Goal: Information Seeking & Learning: Check status

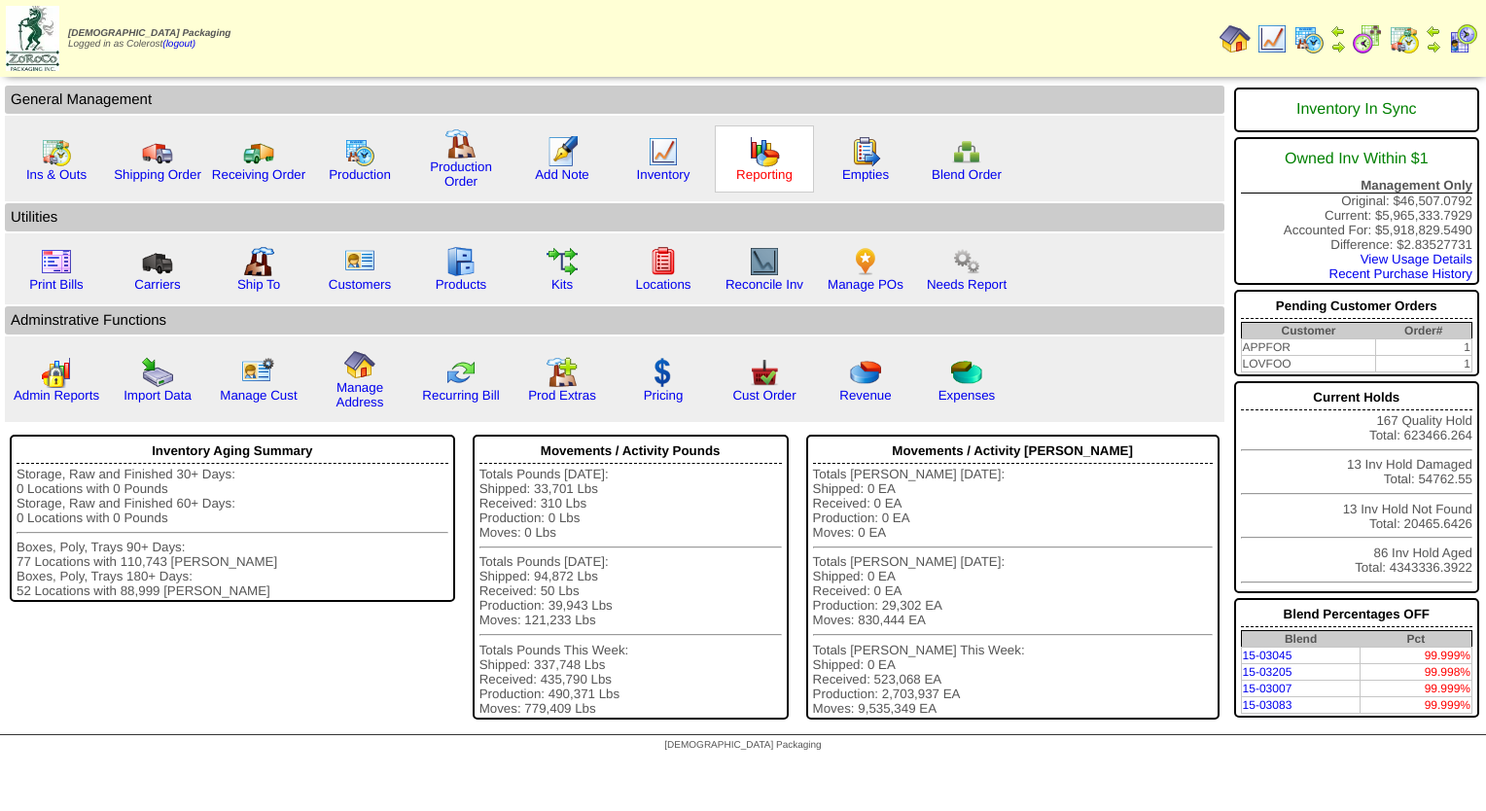
click at [747, 173] on link "Reporting" at bounding box center [764, 174] width 56 height 15
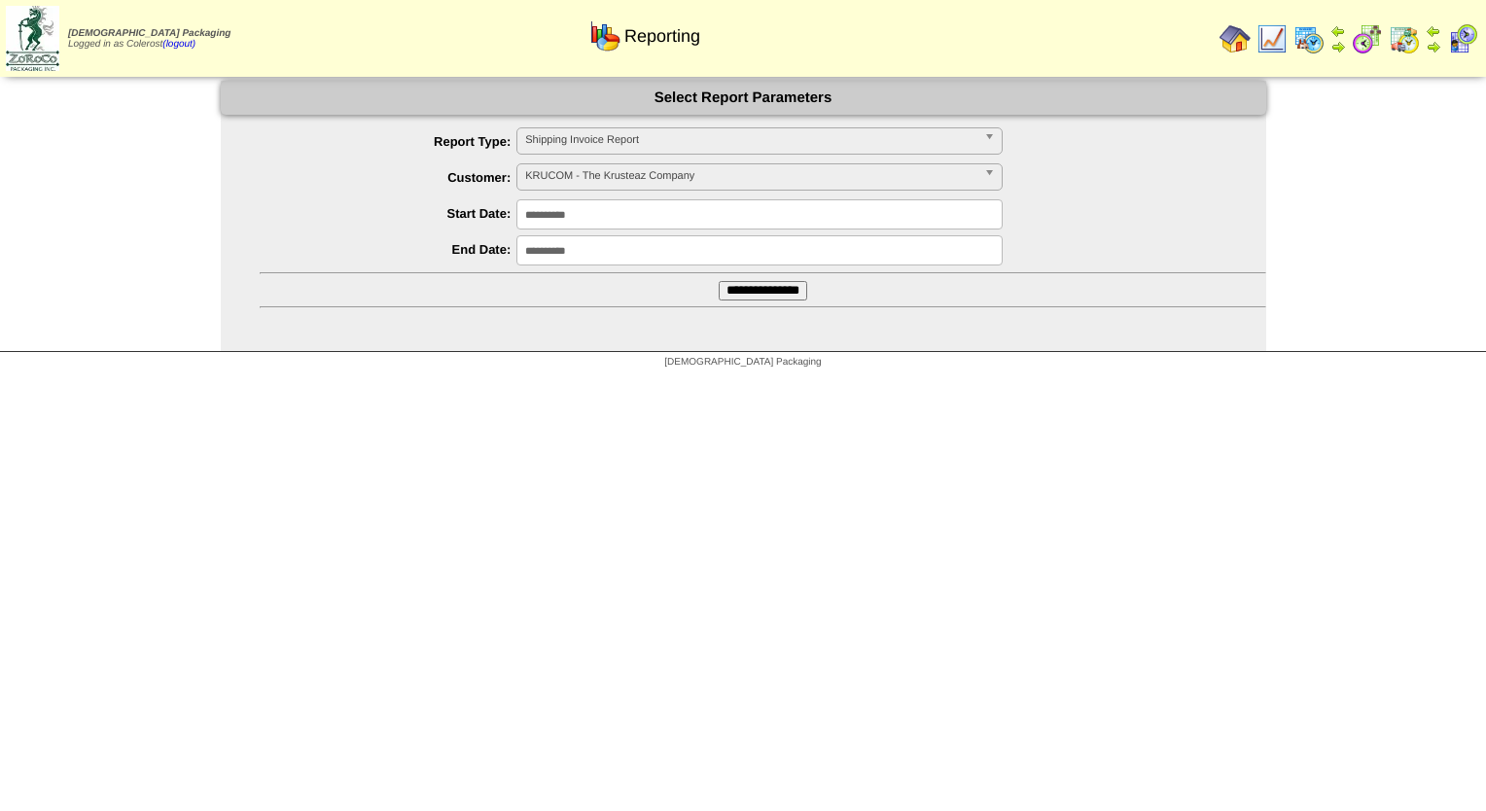
click at [587, 169] on span "KRUCOM - The Krusteaz Company" at bounding box center [750, 175] width 451 height 23
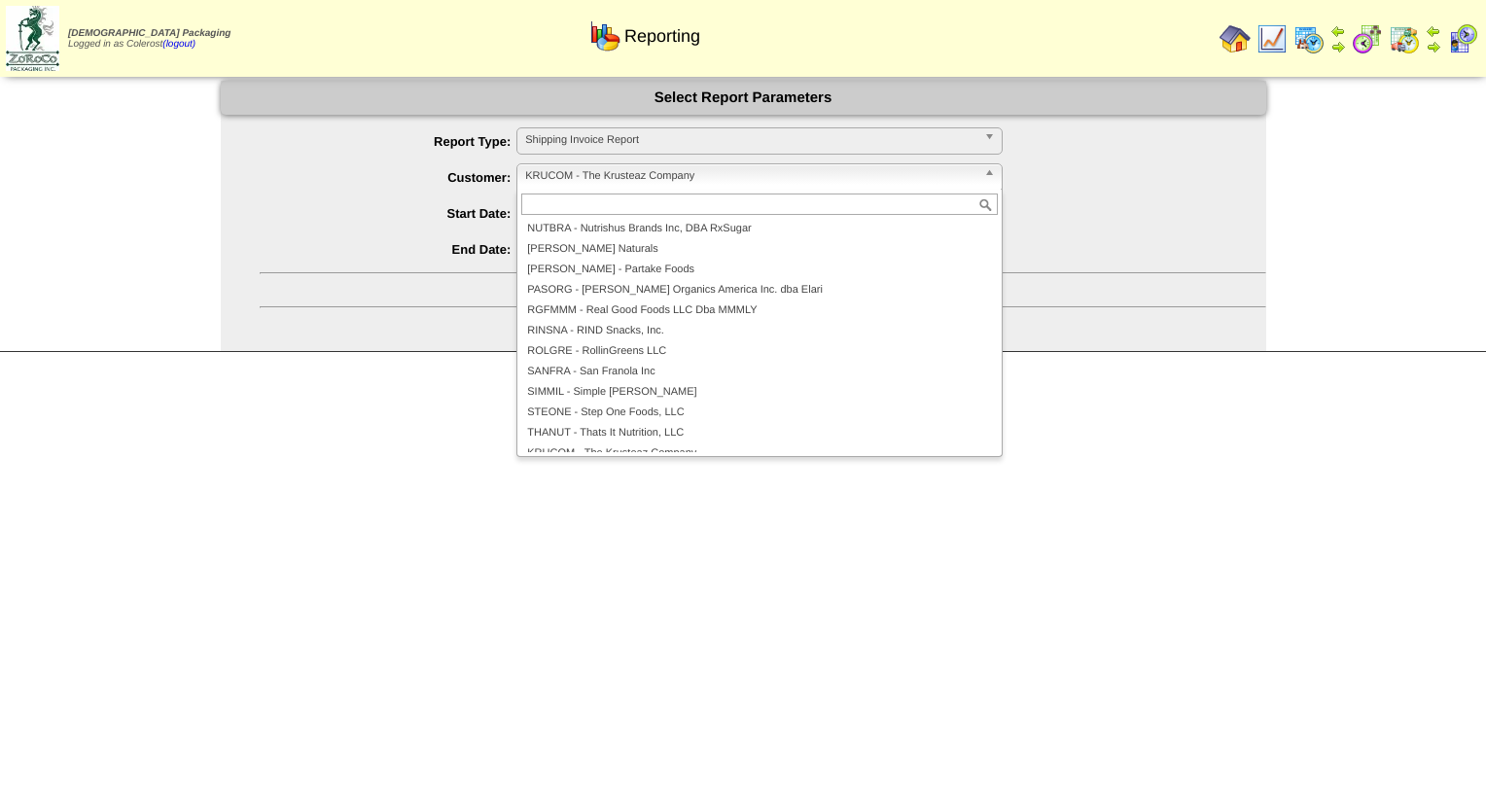
scroll to position [465, 0]
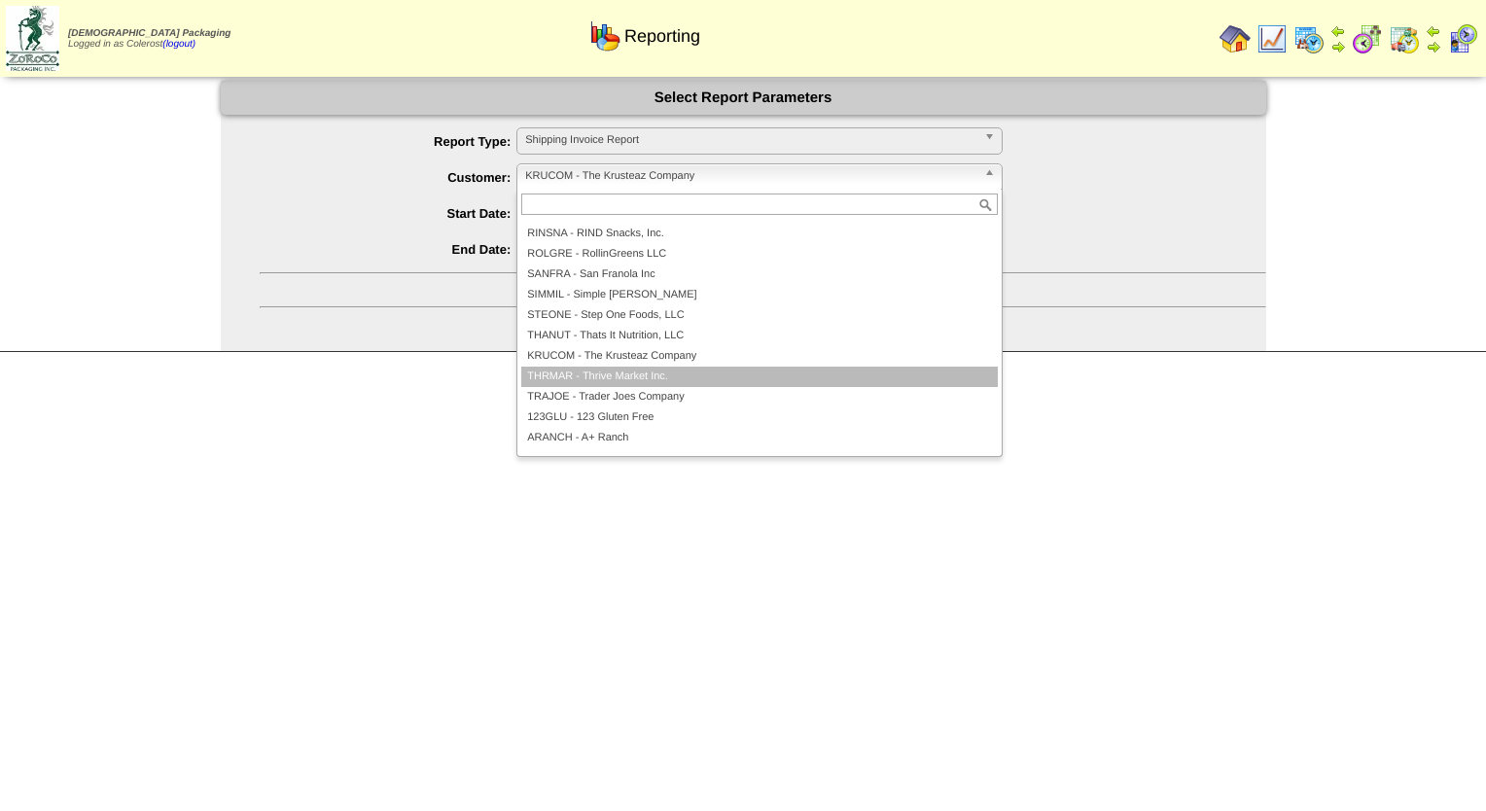
click at [634, 387] on li "TRAJOE - Trader Joes Company" at bounding box center [759, 397] width 477 height 20
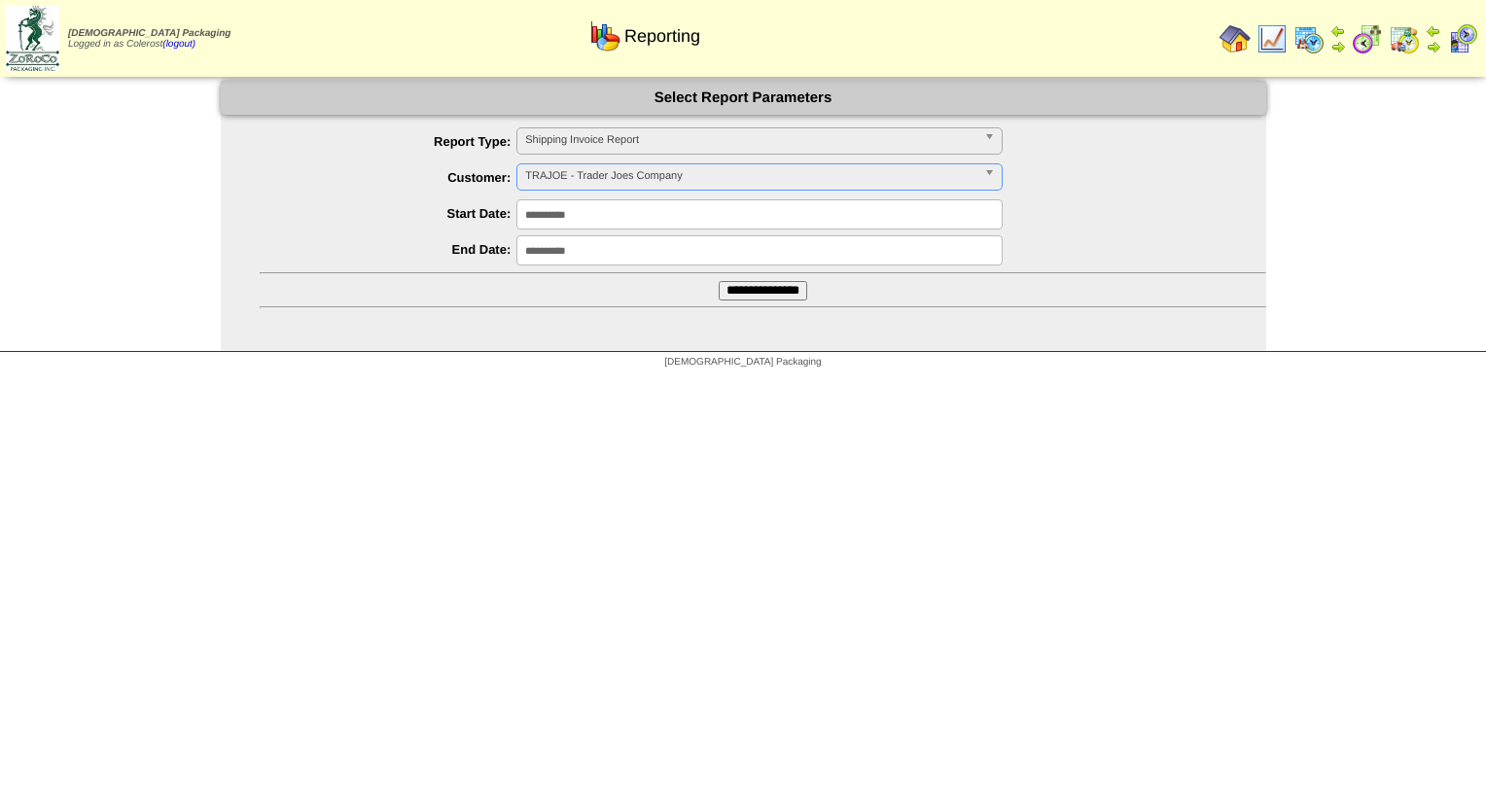
click at [580, 205] on input "**********" at bounding box center [759, 214] width 486 height 30
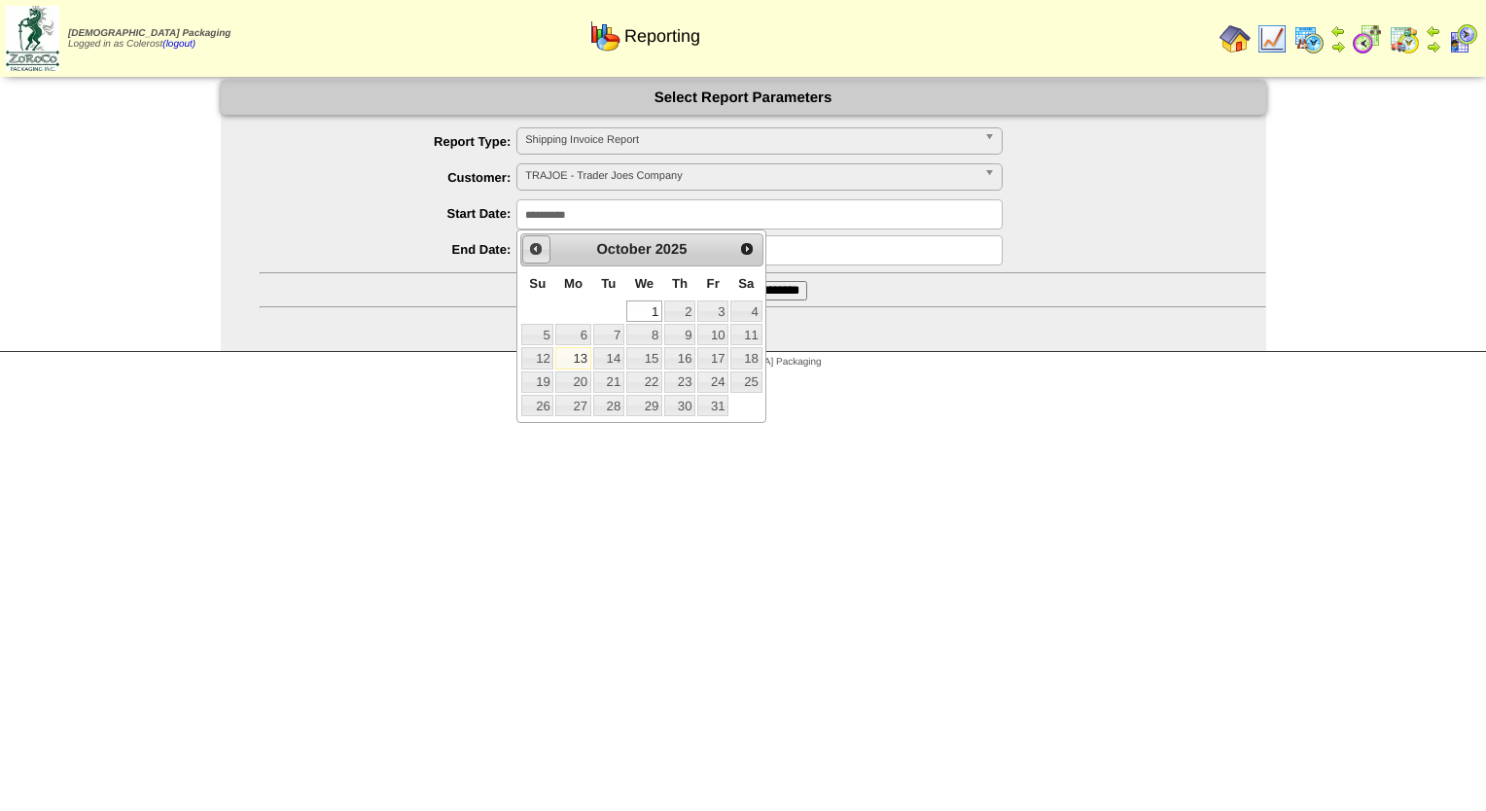
click at [537, 248] on span "Prev" at bounding box center [536, 249] width 16 height 16
click at [546, 385] on link "21" at bounding box center [537, 382] width 32 height 21
type input "**********"
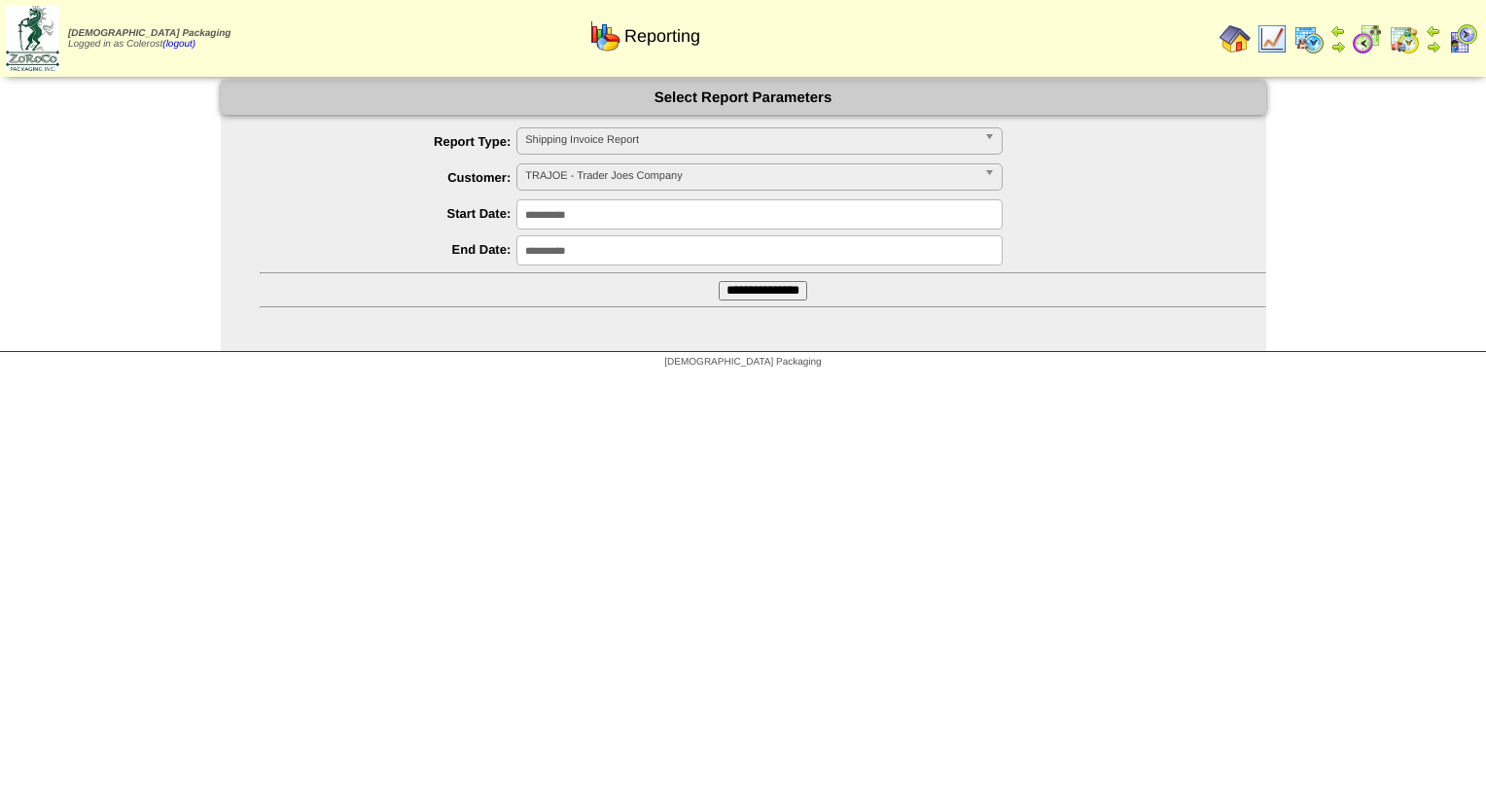
click at [719, 295] on input "**********" at bounding box center [763, 290] width 89 height 19
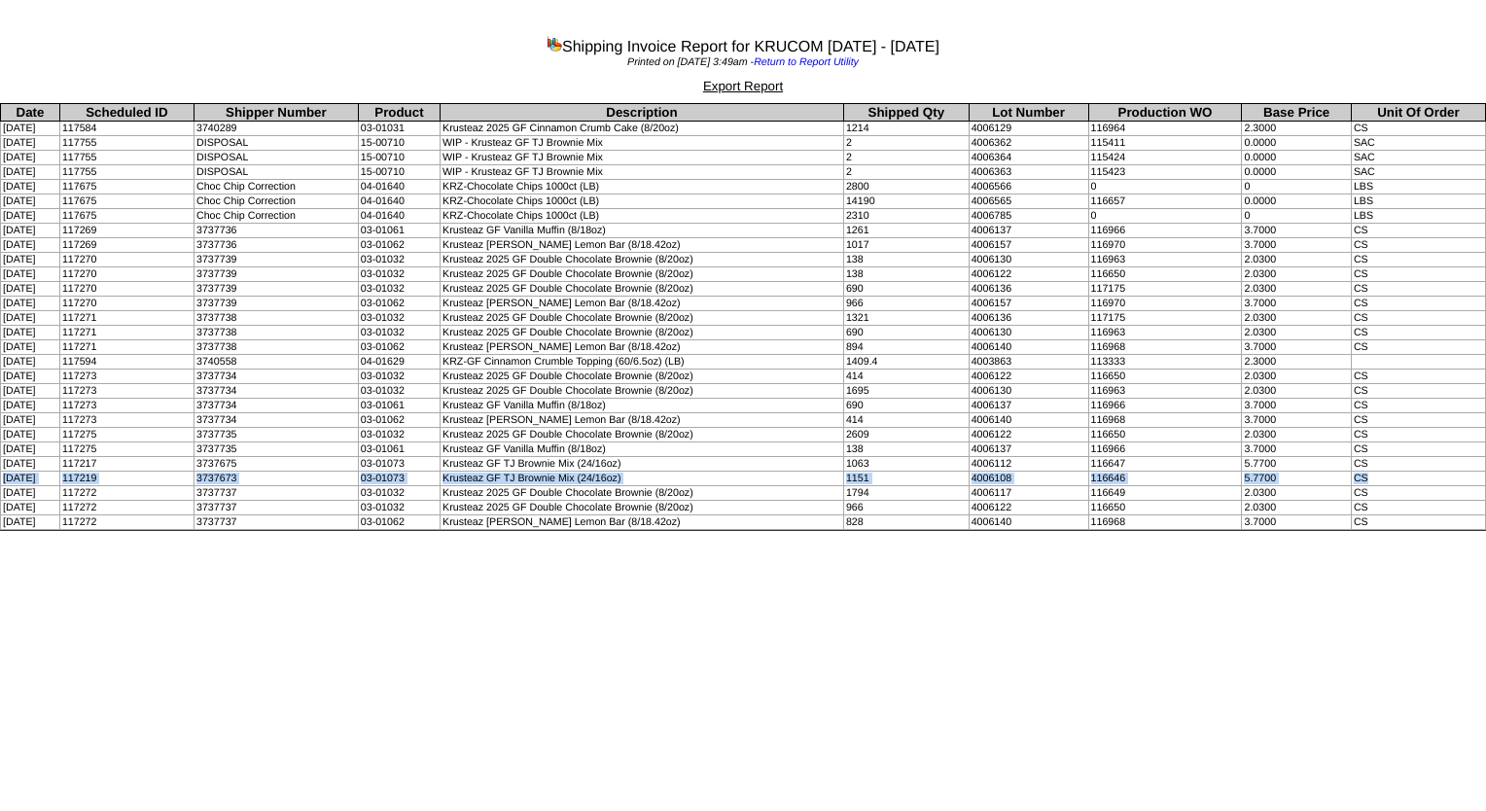
drag, startPoint x: 23, startPoint y: 477, endPoint x: 1478, endPoint y: 471, distance: 1455.0
click at [1478, 472] on tr "10/02/2025 117219 3737673 03-01073 Krusteaz GF TJ Brownie Mix (24/16oz) 1151 40…" at bounding box center [743, 479] width 1485 height 15
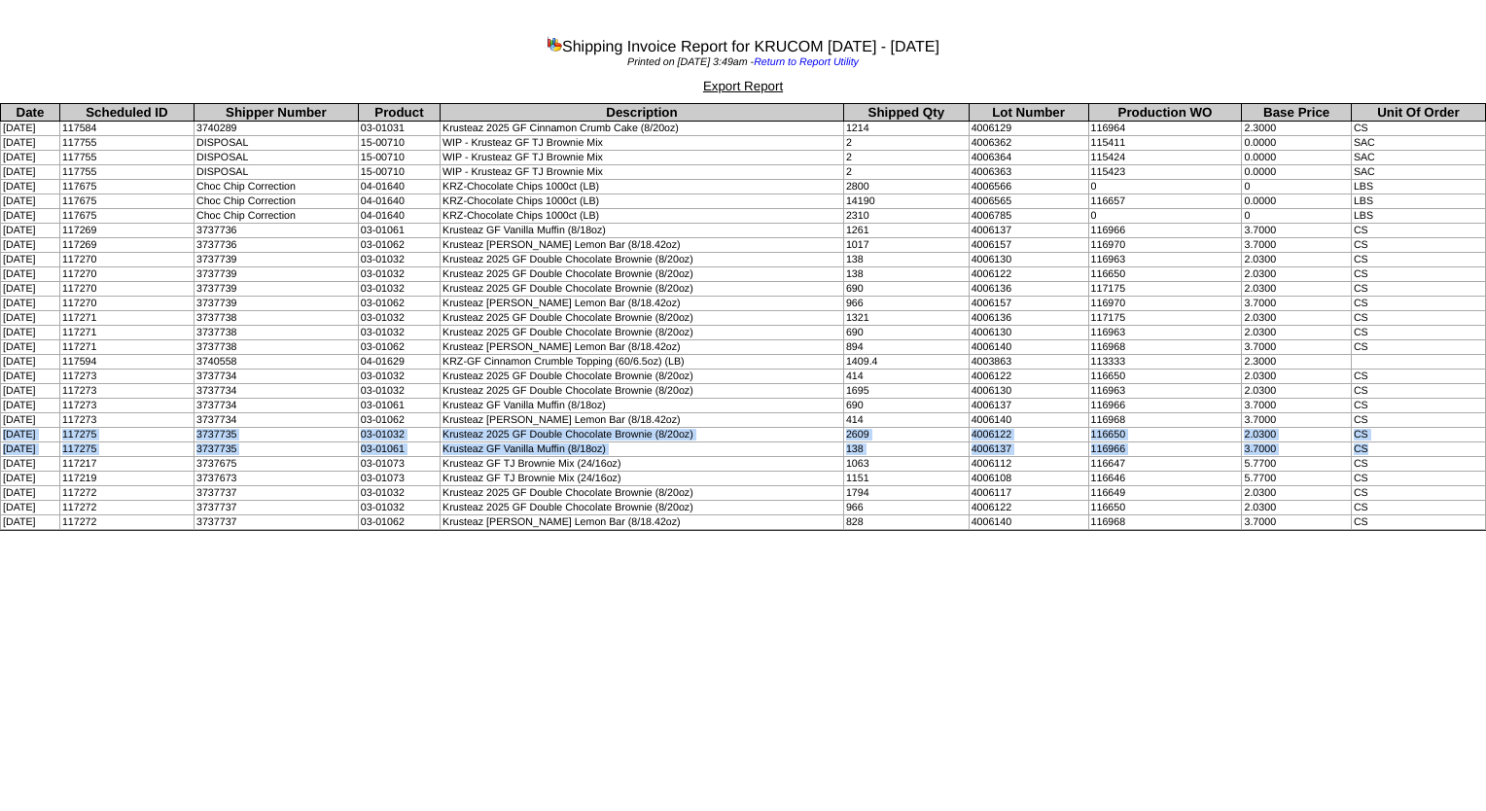
drag, startPoint x: 0, startPoint y: 433, endPoint x: 1431, endPoint y: 443, distance: 1430.7
click at [1431, 443] on tbody "Date Scheduled ID Shipper Number Product Description Shipped Qty Lot Number Pro…" at bounding box center [743, 317] width 1485 height 426
click at [646, 445] on td "Krusteaz GF Vanilla Muffin (8/18oz)" at bounding box center [643, 450] width 404 height 15
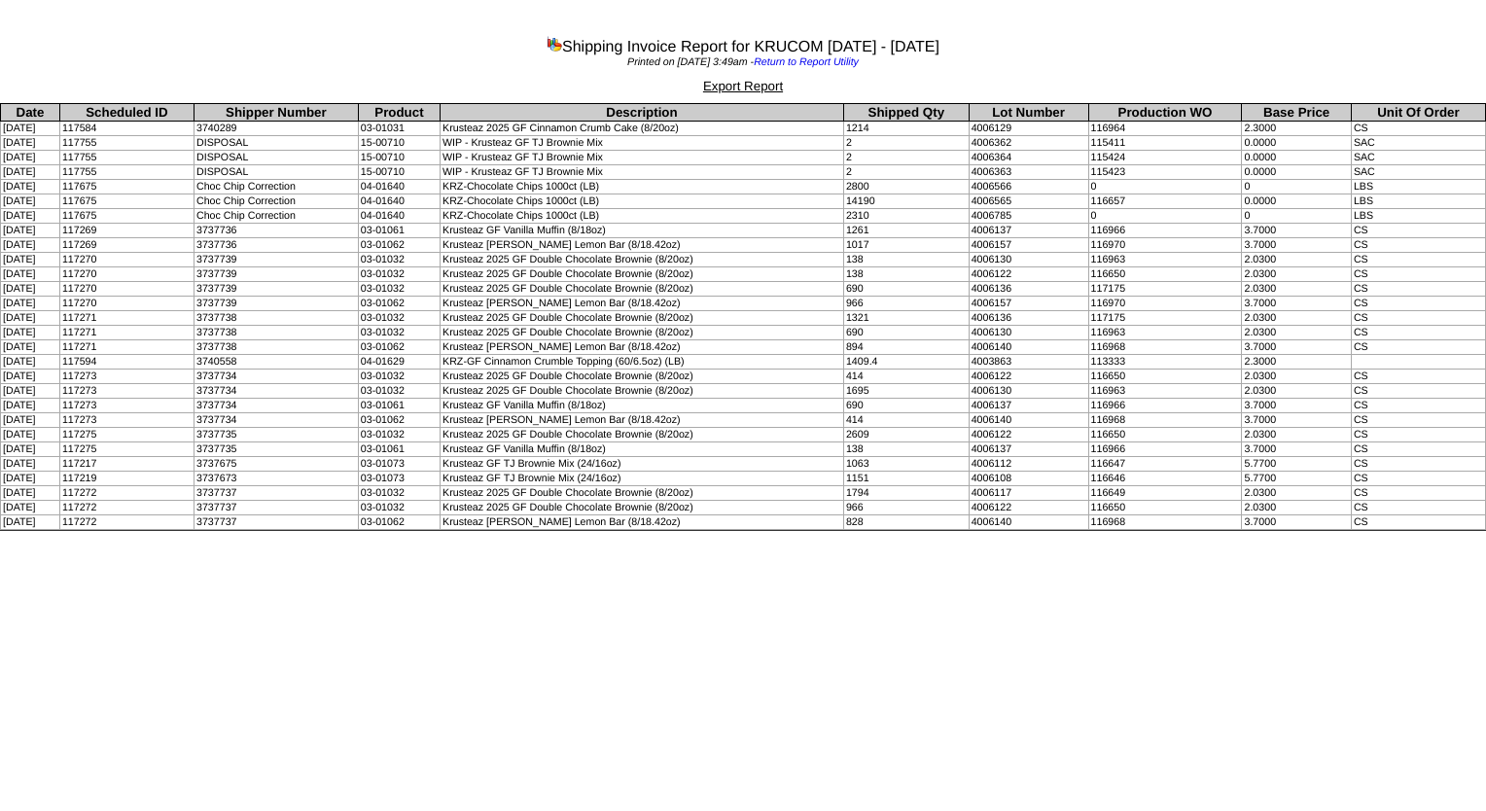
drag, startPoint x: 724, startPoint y: 434, endPoint x: 449, endPoint y: 435, distance: 274.3
click at [449, 435] on tr "10/03/2025 117275 3737735 03-01032 Krusteaz 2025 GF Double Chocolate Brownie (8…" at bounding box center [743, 435] width 1485 height 15
copy tr "Krusteaz 2025 GF Double Chocolate Brownie (8/20oz)"
click at [659, 414] on td "Krusteaz GF Meyer Lemon Bar (8/18.42oz)" at bounding box center [643, 420] width 404 height 15
drag, startPoint x: 649, startPoint y: 452, endPoint x: 462, endPoint y: 445, distance: 186.9
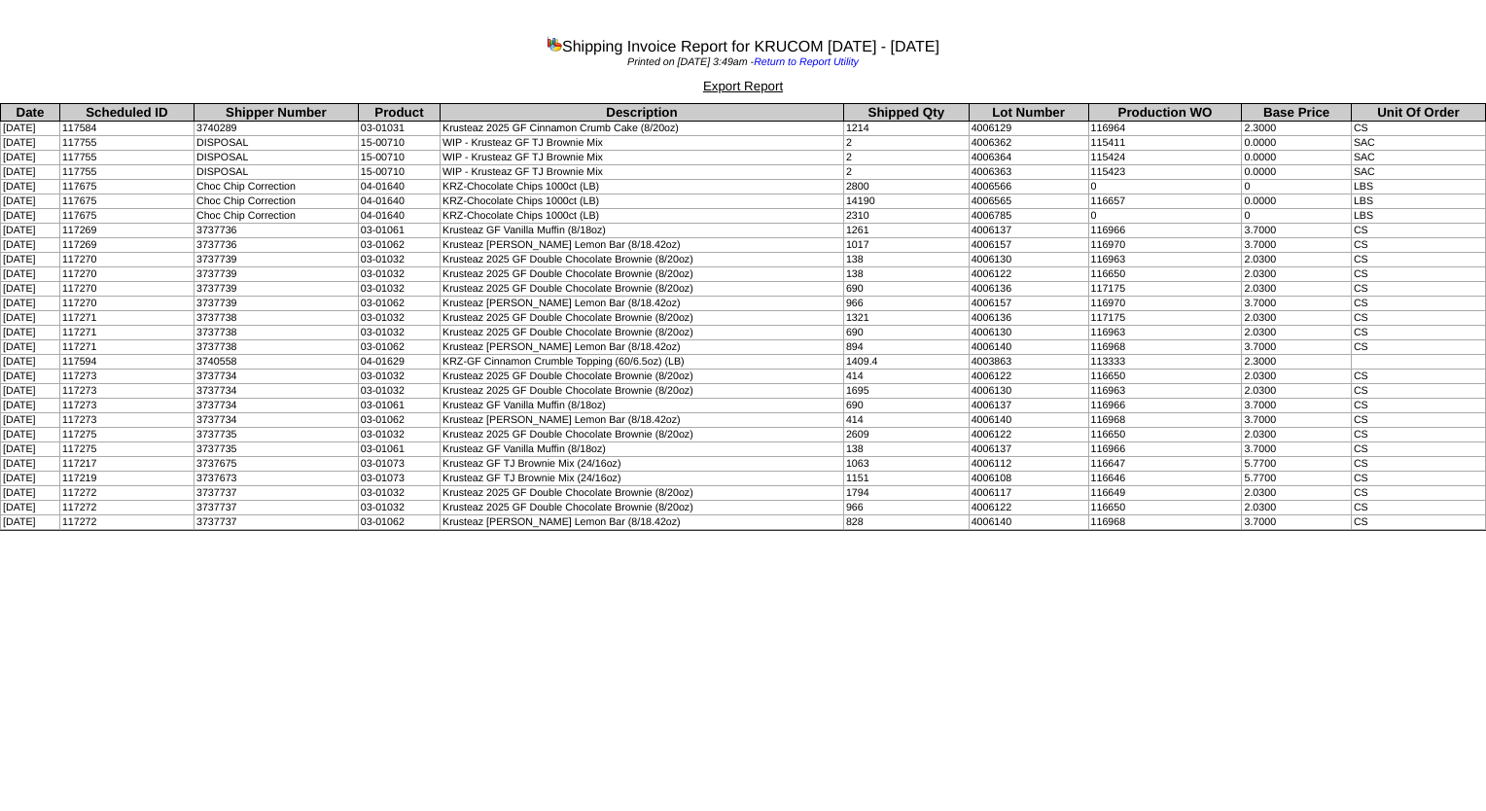
click at [462, 445] on tbody "Date Scheduled ID Shipper Number Product Description Shipped Qty Lot Number Pro…" at bounding box center [743, 317] width 1485 height 426
copy td "Krusteaz GF Vanilla Muffin (8/18oz)"
click at [537, 443] on td "Krusteaz GF Vanilla Muffin (8/18oz)" at bounding box center [643, 450] width 404 height 15
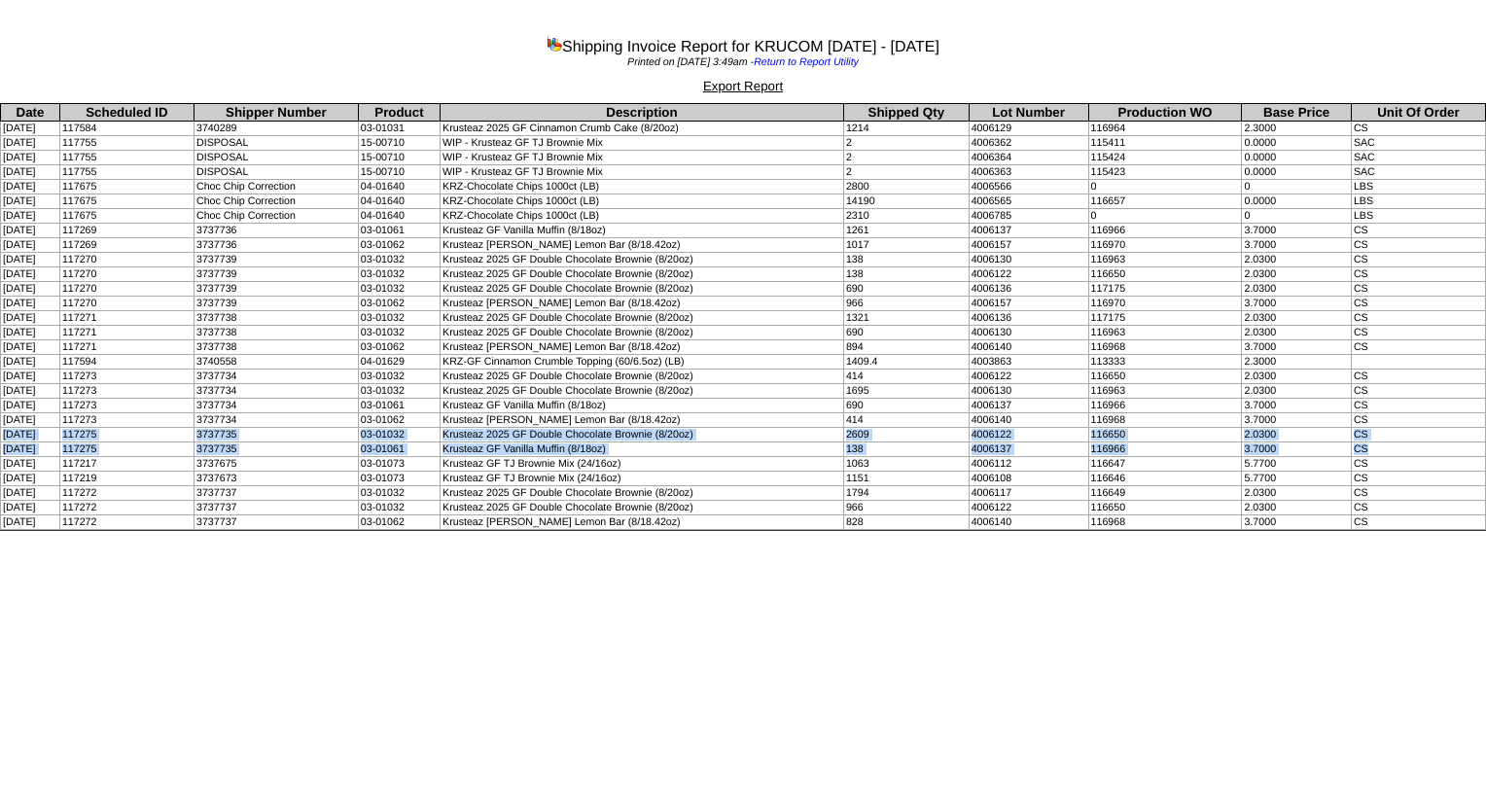
drag, startPoint x: 0, startPoint y: 433, endPoint x: 1373, endPoint y: 444, distance: 1373.4
click at [1373, 444] on tbody "Date Scheduled ID Shipper Number Product Description Shipped Qty Lot Number Pro…" at bounding box center [743, 317] width 1485 height 426
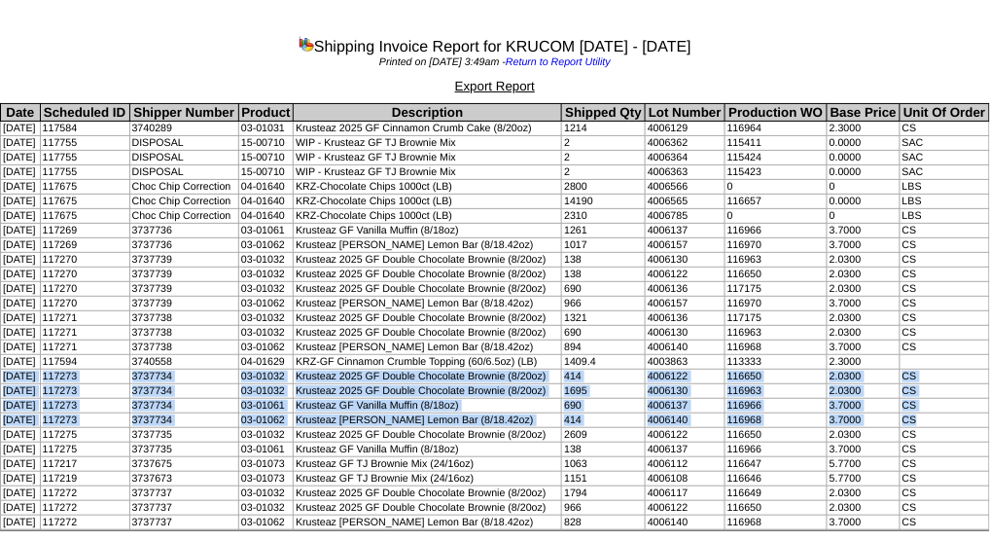
drag, startPoint x: 4, startPoint y: 372, endPoint x: 940, endPoint y: 414, distance: 936.6
click at [940, 414] on tbody "Date Scheduled ID Shipper Number Product Description Shipped Qty Lot Number Pro…" at bounding box center [495, 317] width 989 height 426
click at [309, 413] on td "Krusteaz GF Meyer Lemon Bar (8/18.42oz)" at bounding box center [428, 420] width 268 height 15
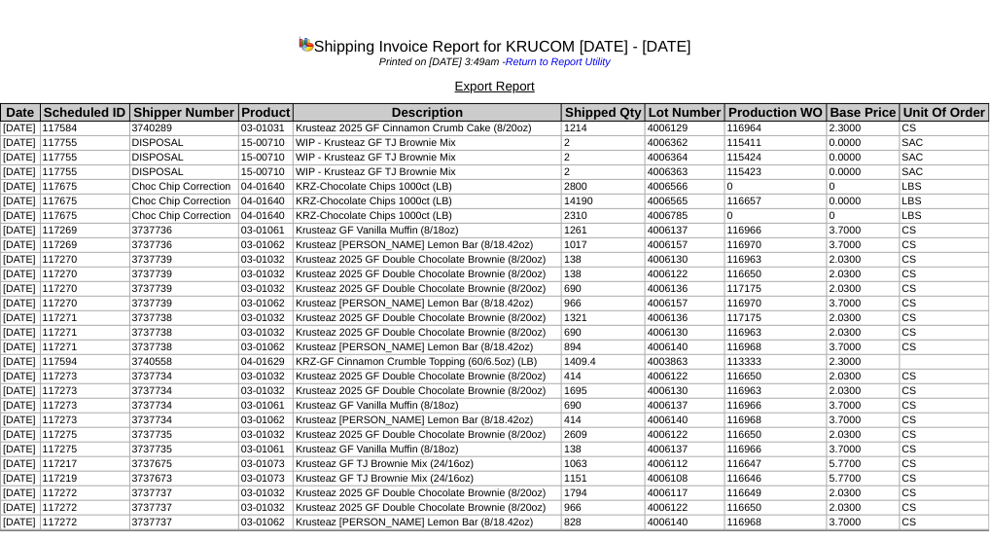
drag, startPoint x: 311, startPoint y: 414, endPoint x: 547, endPoint y: 414, distance: 235.4
click at [547, 414] on td "Krusteaz GF Meyer Lemon Bar (8/18.42oz)" at bounding box center [428, 420] width 268 height 15
copy td "Krusteaz GF Meyer Lemon Bar (8/18.42oz)"
click at [5, 375] on td "10/03/2025" at bounding box center [21, 377] width 40 height 15
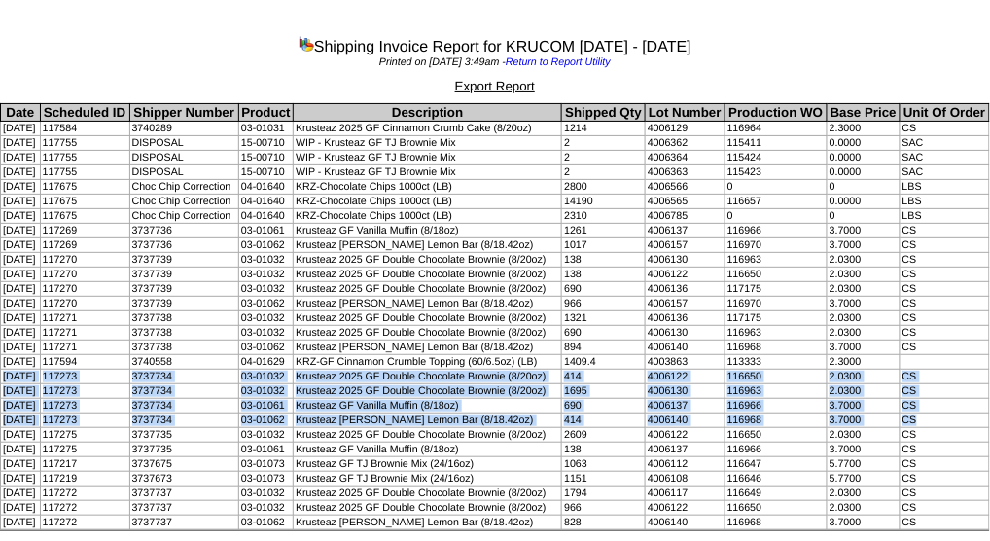
drag, startPoint x: 4, startPoint y: 373, endPoint x: 921, endPoint y: 415, distance: 918.2
click at [921, 415] on tbody "Date Scheduled ID Shipper Number Product Description Shipped Qty Lot Number Pro…" at bounding box center [495, 317] width 989 height 426
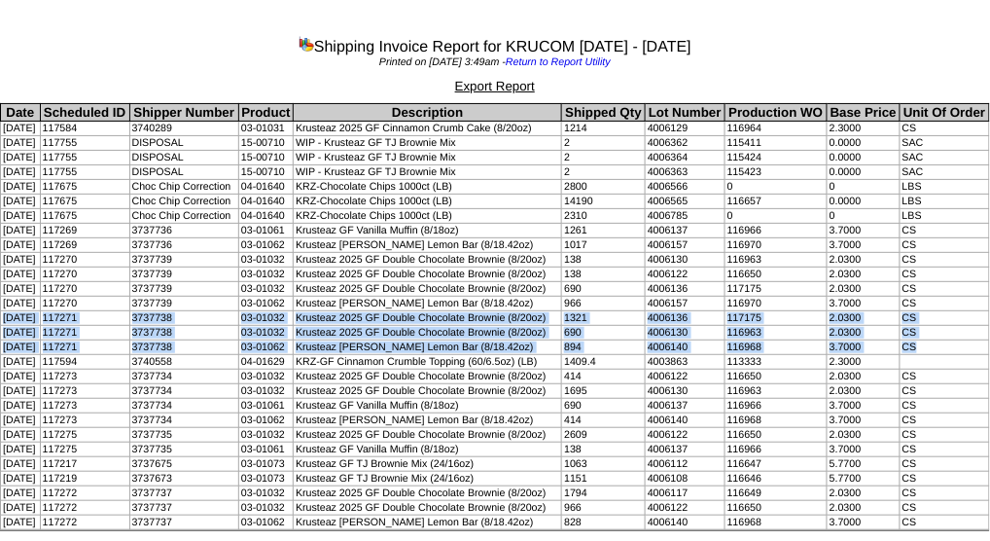
drag, startPoint x: 3, startPoint y: 313, endPoint x: 933, endPoint y: 343, distance: 930.3
click at [933, 343] on tbody "Date Scheduled ID Shipper Number Product Description Shipped Qty Lot Number Pro…" at bounding box center [495, 317] width 989 height 426
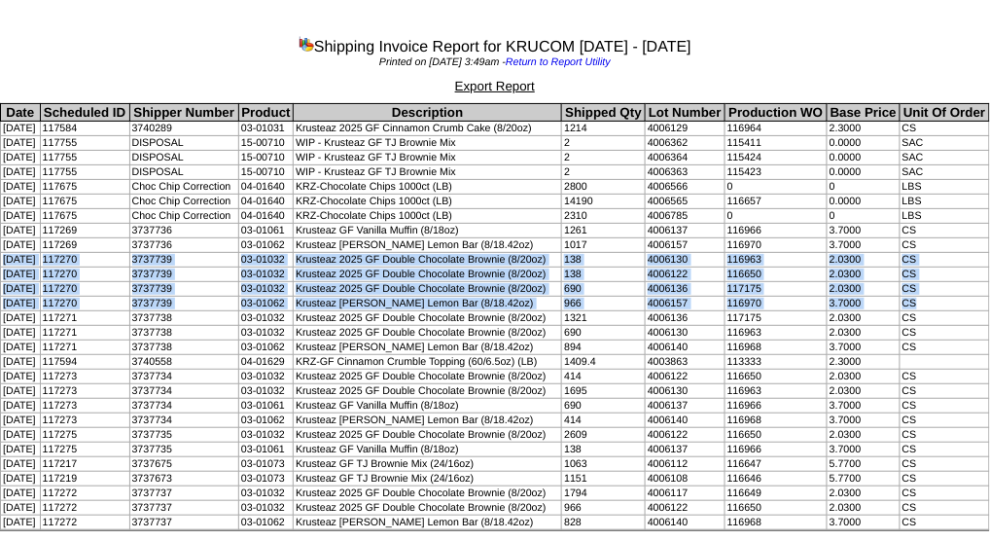
drag, startPoint x: 3, startPoint y: 256, endPoint x: 936, endPoint y: 303, distance: 933.9
click at [936, 303] on tbody "Date Scheduled ID Shipper Number Product Description Shipped Qty Lot Number Pro…" at bounding box center [495, 317] width 989 height 426
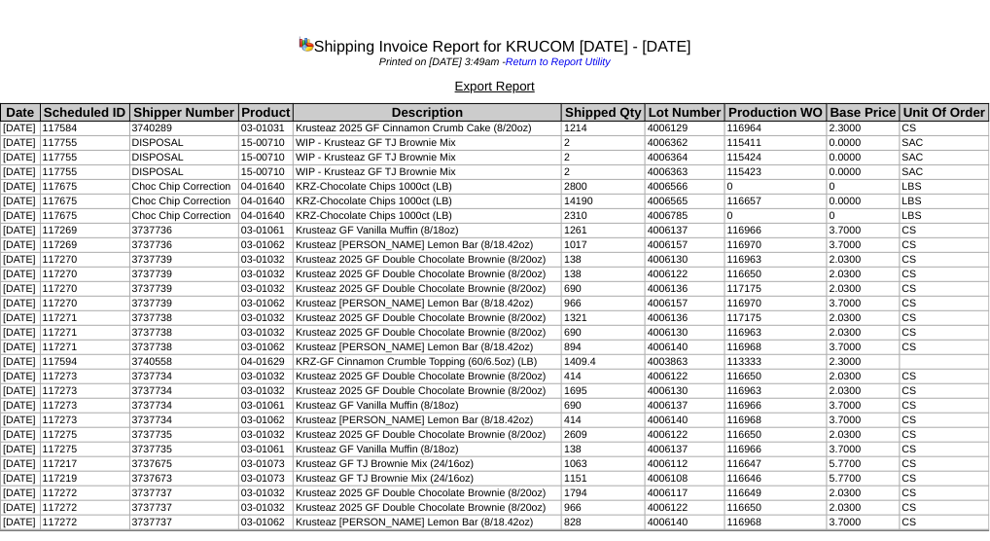
click at [470, 225] on td "Krusteaz GF Vanilla Muffin (8/18oz)" at bounding box center [428, 231] width 268 height 15
drag, startPoint x: 479, startPoint y: 230, endPoint x: 311, endPoint y: 231, distance: 168.3
click at [311, 231] on td "Krusteaz GF Vanilla Muffin (8/18oz)" at bounding box center [428, 231] width 268 height 15
copy td "Krusteaz GF Vanilla Muffin (8/18oz)"
click at [18, 227] on td "10/03/2025" at bounding box center [21, 231] width 40 height 15
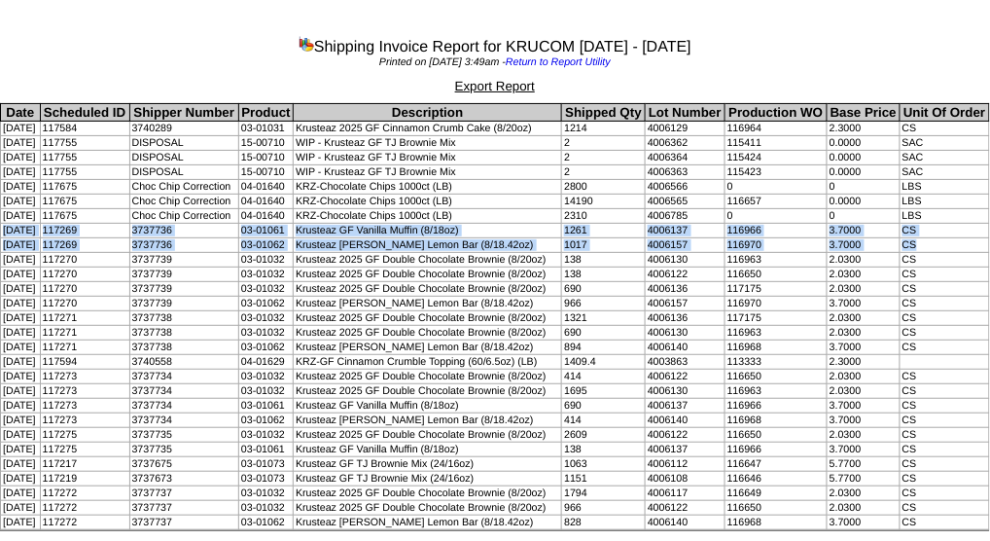
drag, startPoint x: 0, startPoint y: 225, endPoint x: 976, endPoint y: 244, distance: 975.7
click at [976, 244] on tbody "Date Scheduled ID Shipper Number Product Description Shipped Qty Lot Number Pro…" at bounding box center [495, 317] width 989 height 426
click at [97, 217] on td "117675" at bounding box center [84, 216] width 89 height 15
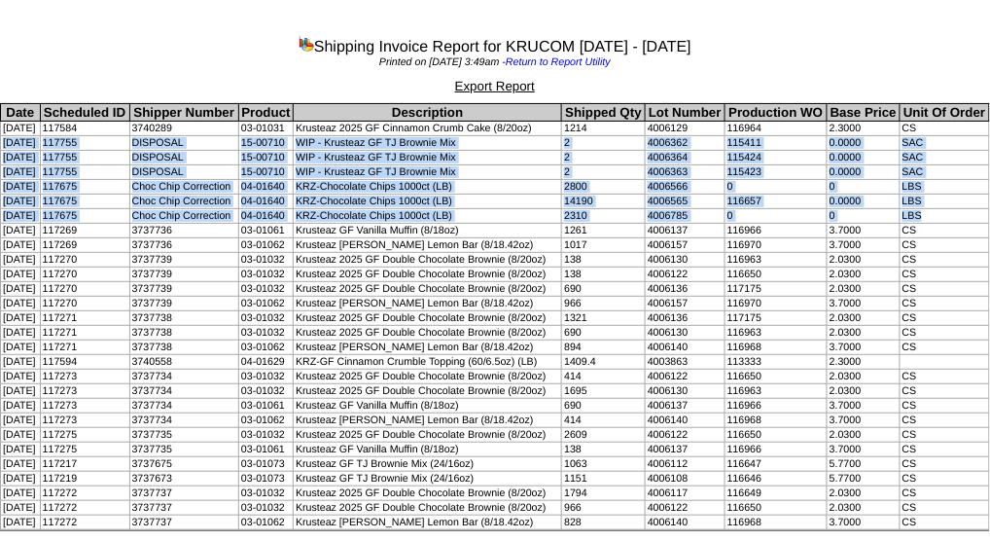
drag, startPoint x: 3, startPoint y: 141, endPoint x: 957, endPoint y: 210, distance: 956.6
click at [957, 210] on tbody "Date Scheduled ID Shipper Number Product Description Shipped Qty Lot Number Pro…" at bounding box center [495, 317] width 989 height 426
